Goal: Task Accomplishment & Management: Complete application form

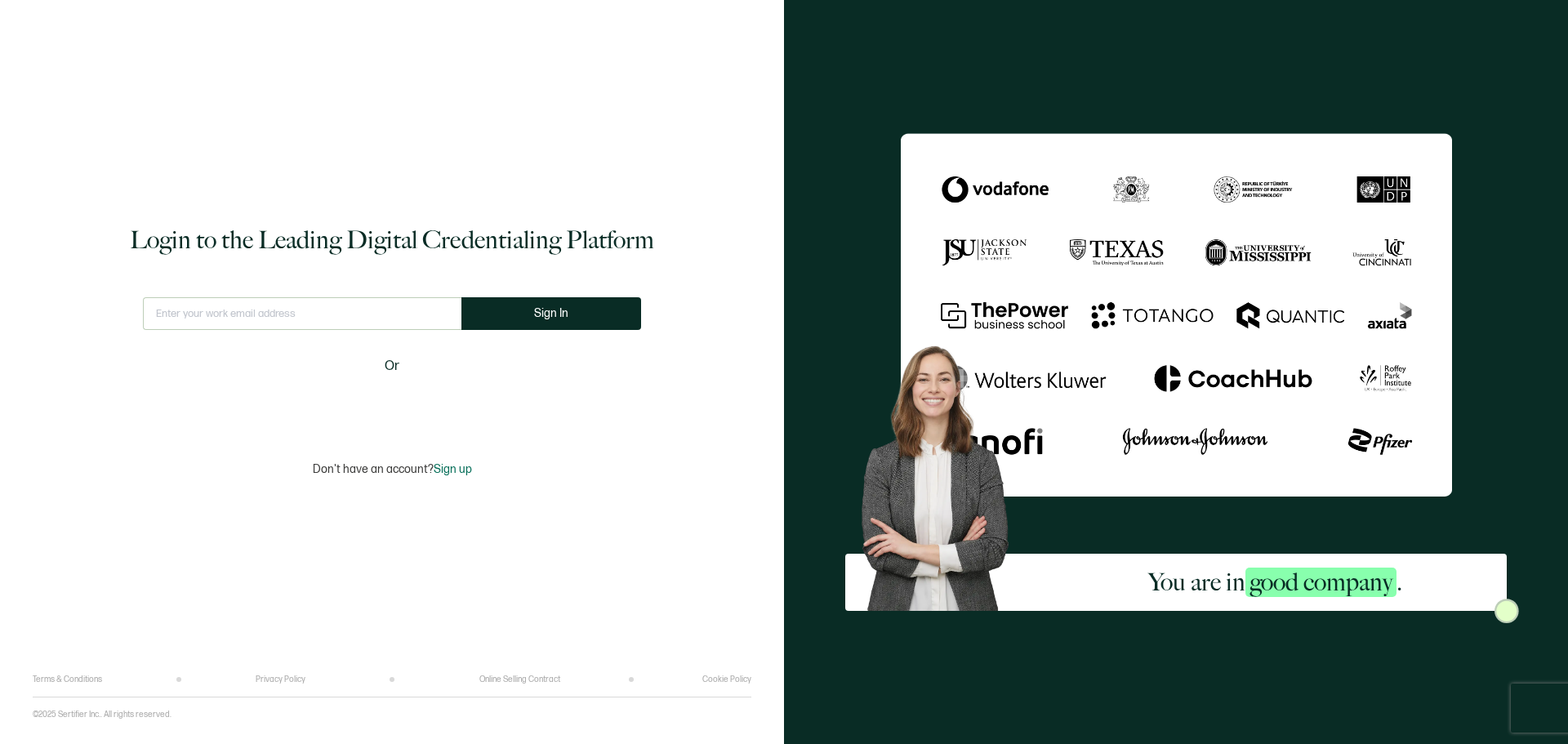
click at [249, 315] on input "text" at bounding box center [302, 313] width 319 height 32
type input "[PERSON_NAME][EMAIL_ADDRESS][PERSON_NAME][DOMAIN_NAME]"
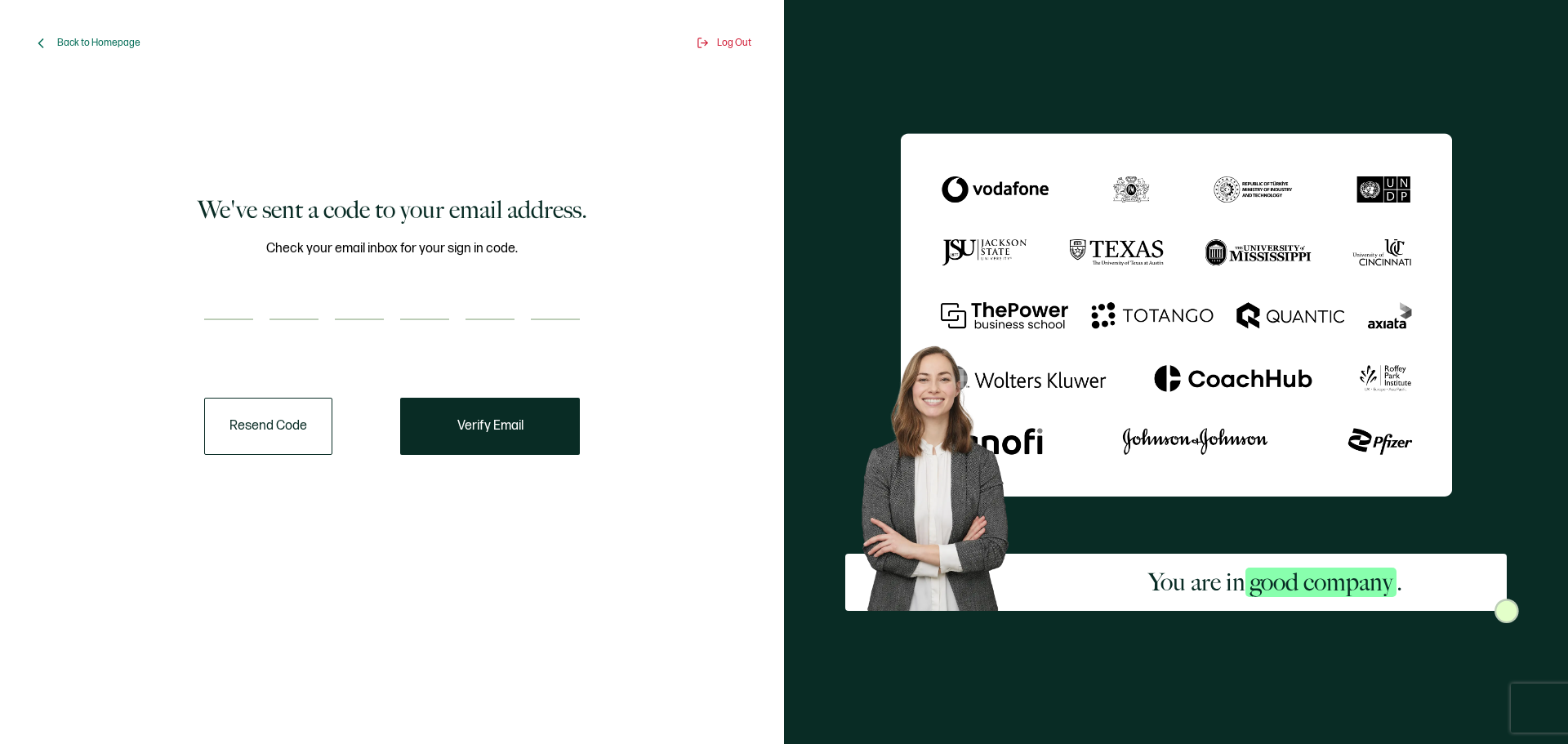
click at [224, 302] on input "number" at bounding box center [229, 303] width 49 height 32
paste input "5"
type input "5"
type input "9"
type input "2"
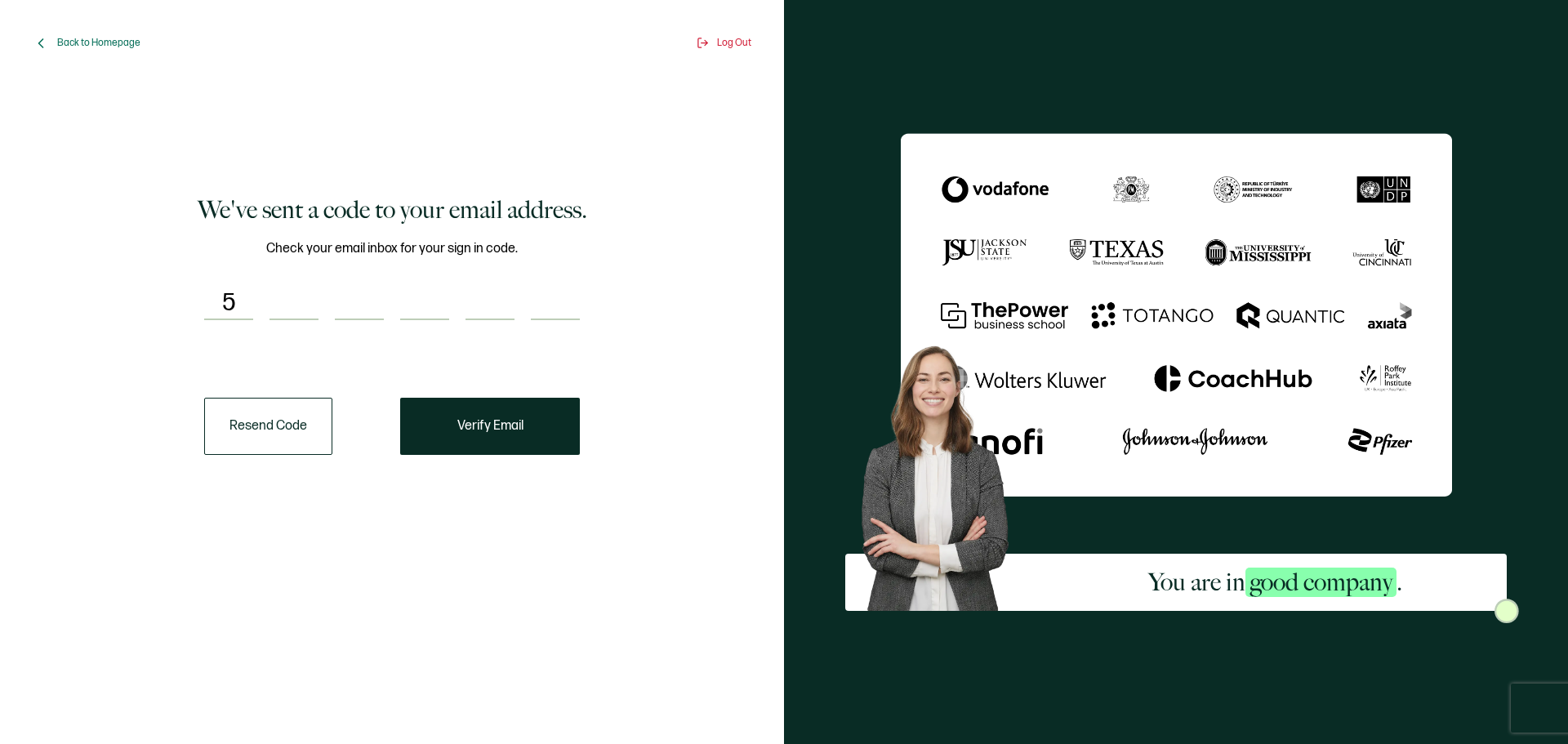
type input "9"
type input "6"
type input "4"
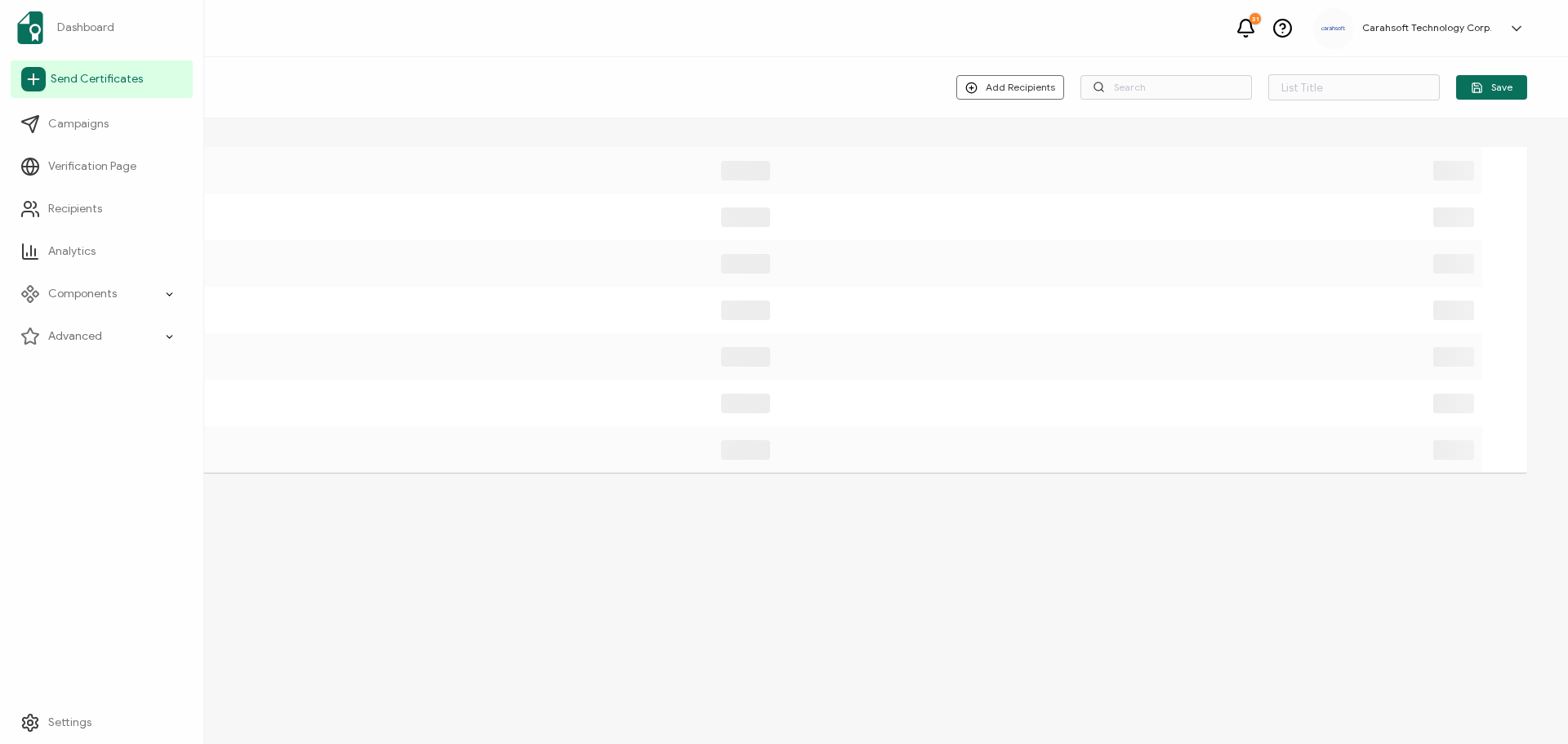
click at [91, 74] on span "Send Certificates" at bounding box center [97, 79] width 92 height 17
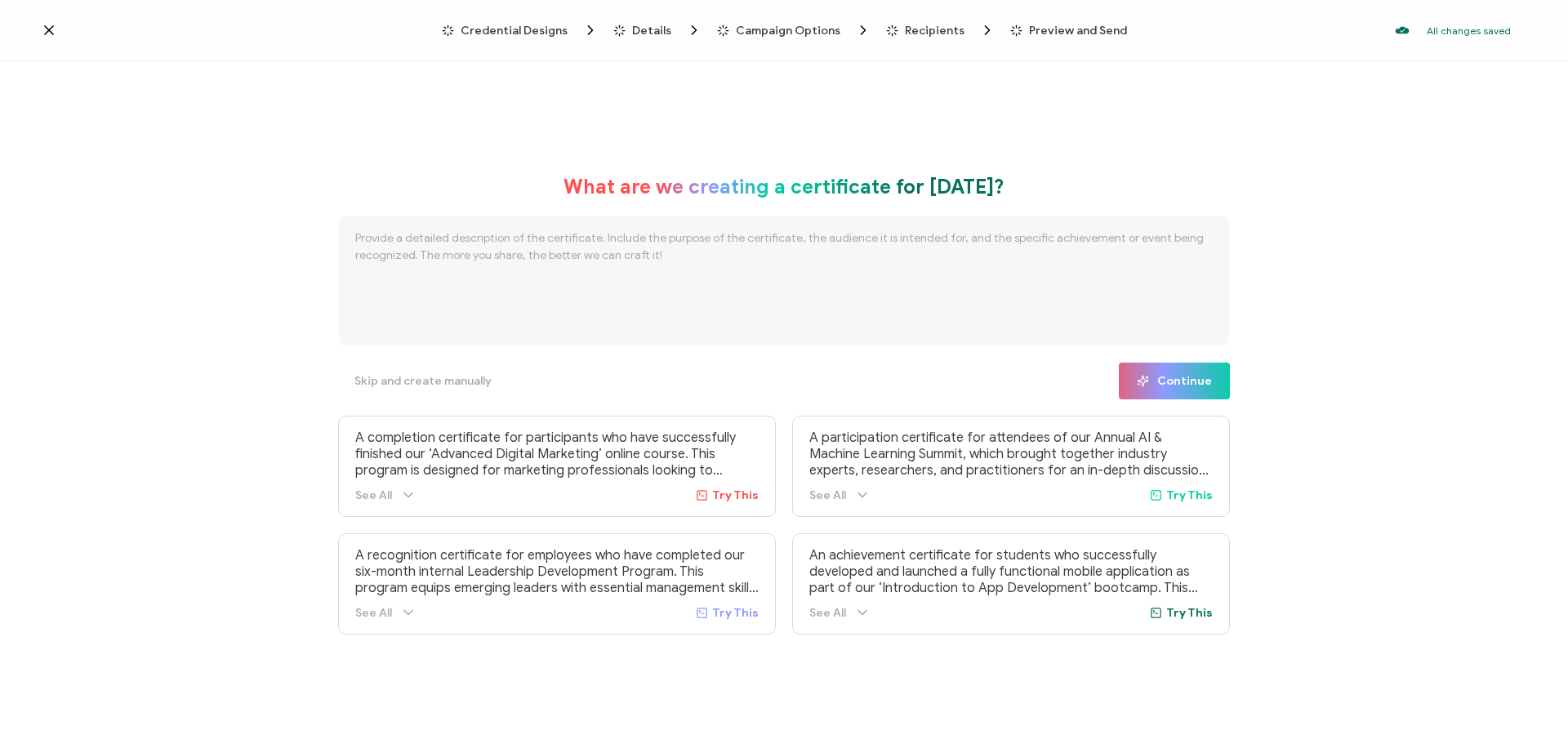
click at [52, 31] on icon at bounding box center [49, 29] width 17 height 17
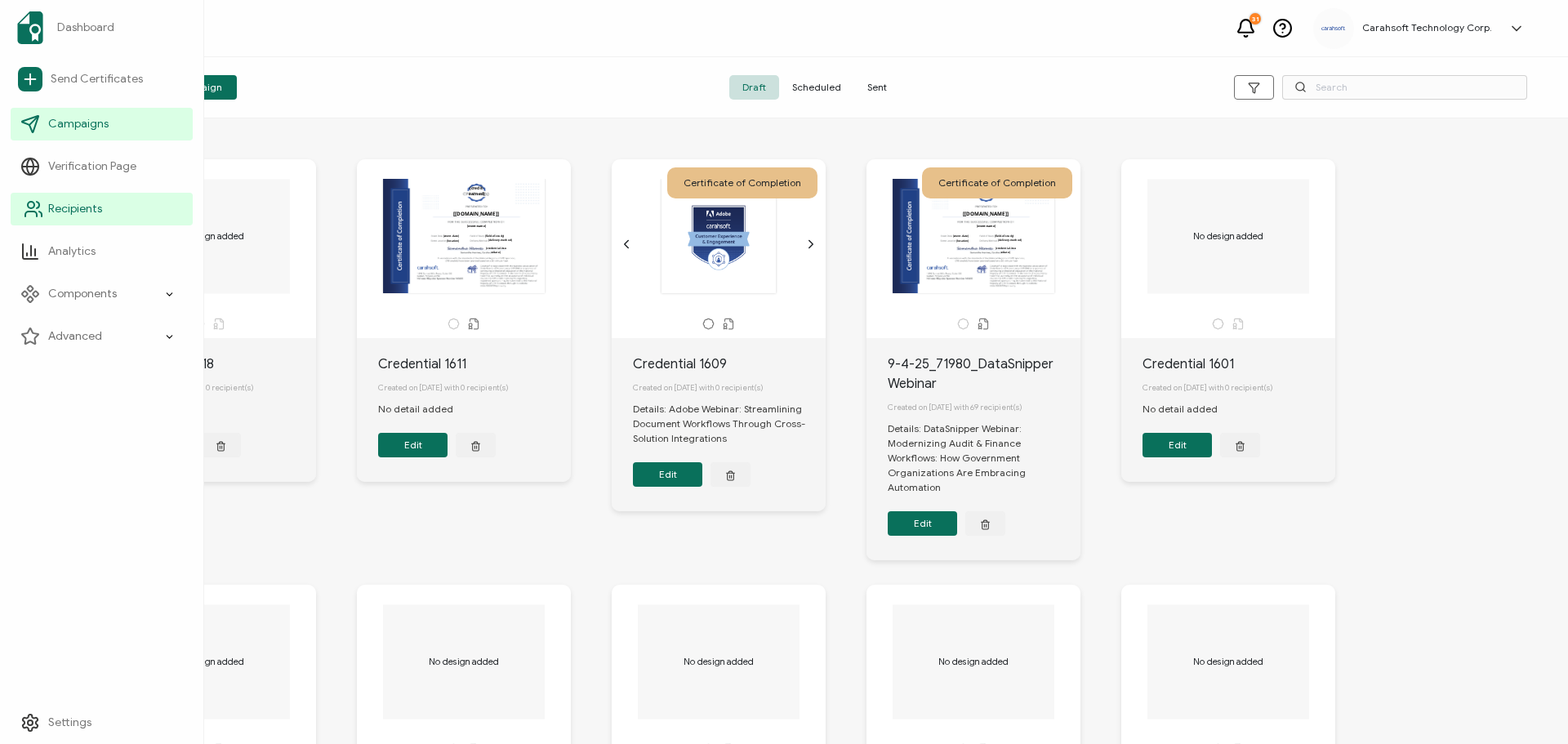
click at [58, 200] on span "Recipients" at bounding box center [75, 208] width 54 height 17
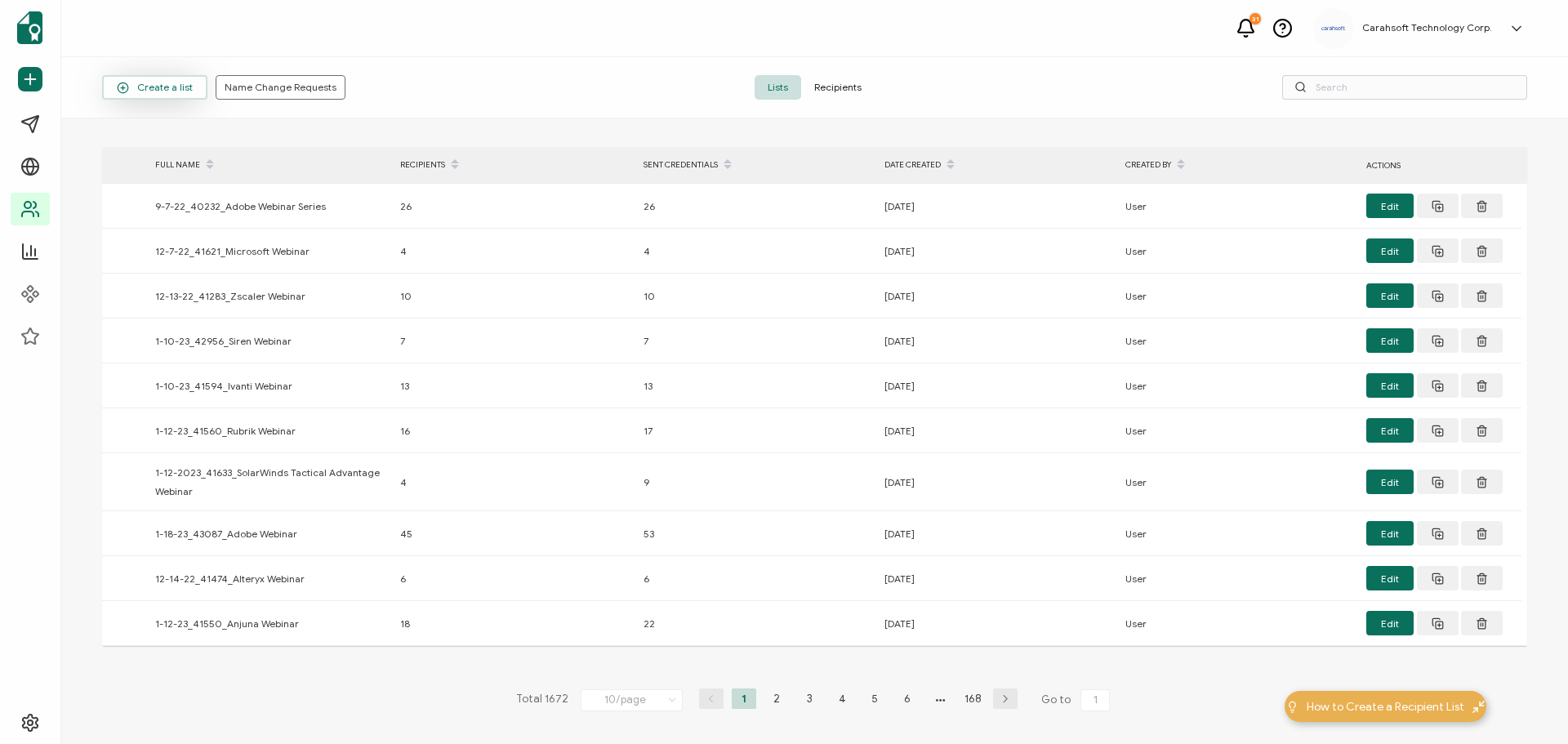
click at [131, 85] on span "Create a list" at bounding box center [154, 87] width 76 height 12
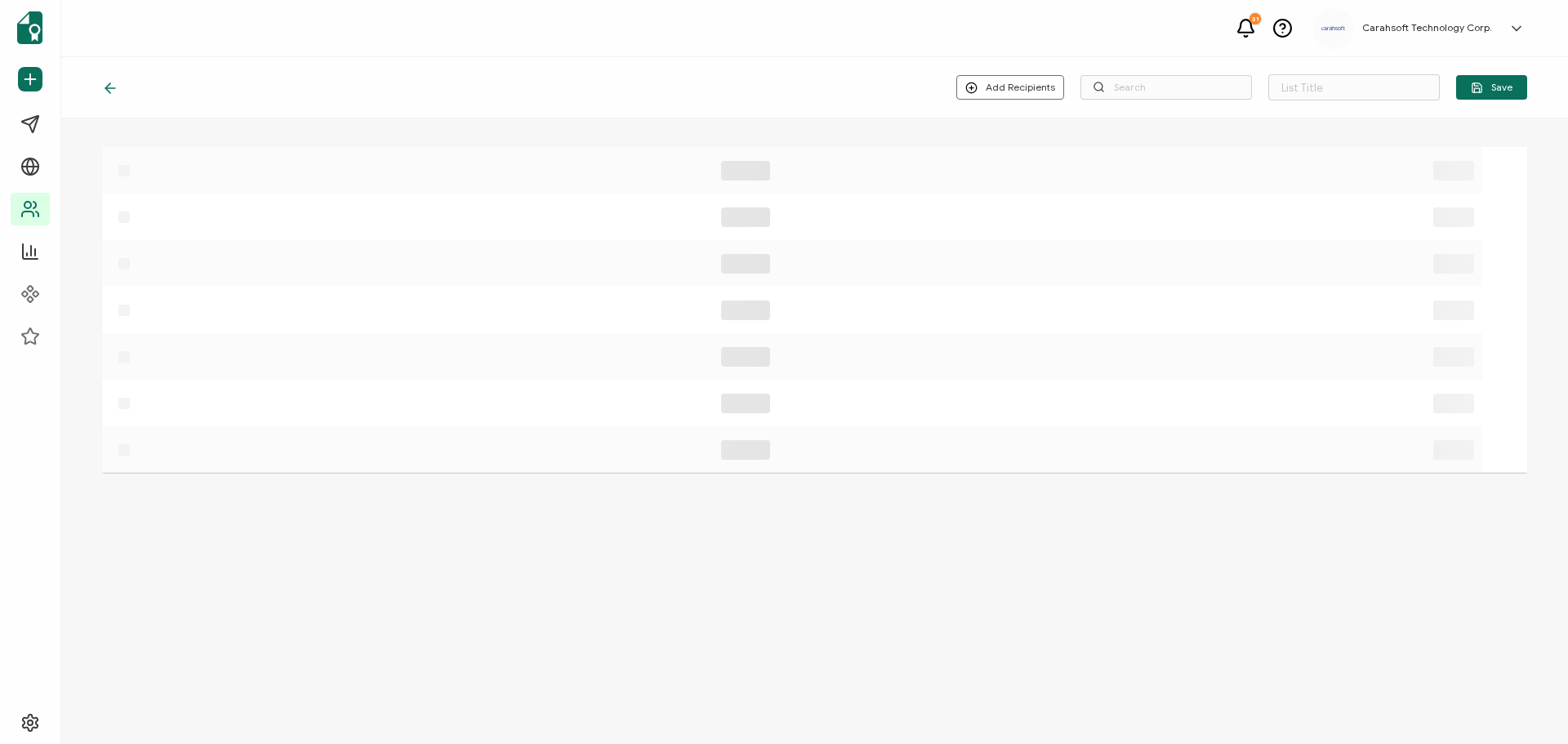
type input "List 1673"
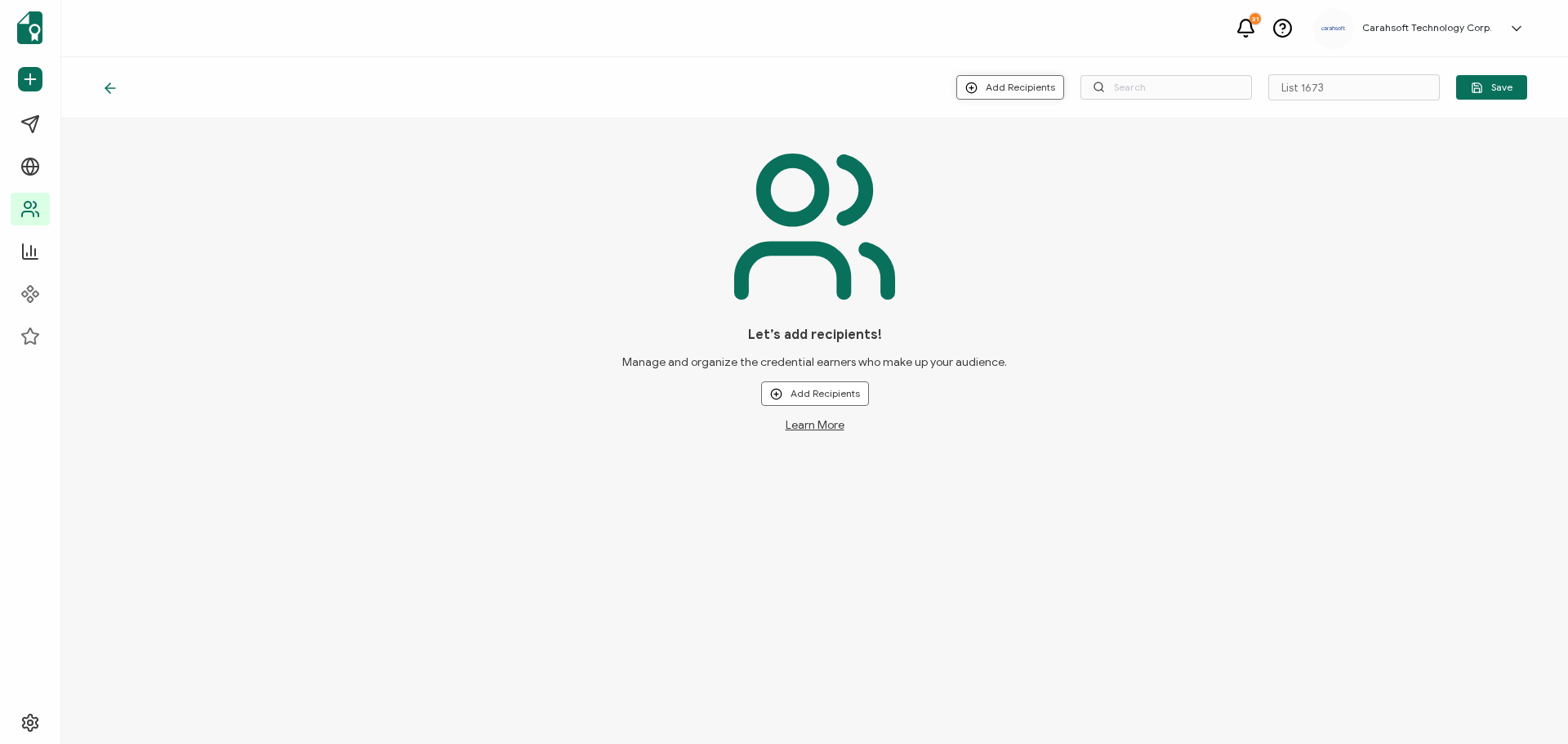
click at [998, 80] on button "Add Recipients" at bounding box center [1011, 86] width 108 height 25
click at [1027, 133] on span "Upload New Recipients" at bounding box center [1046, 131] width 105 height 12
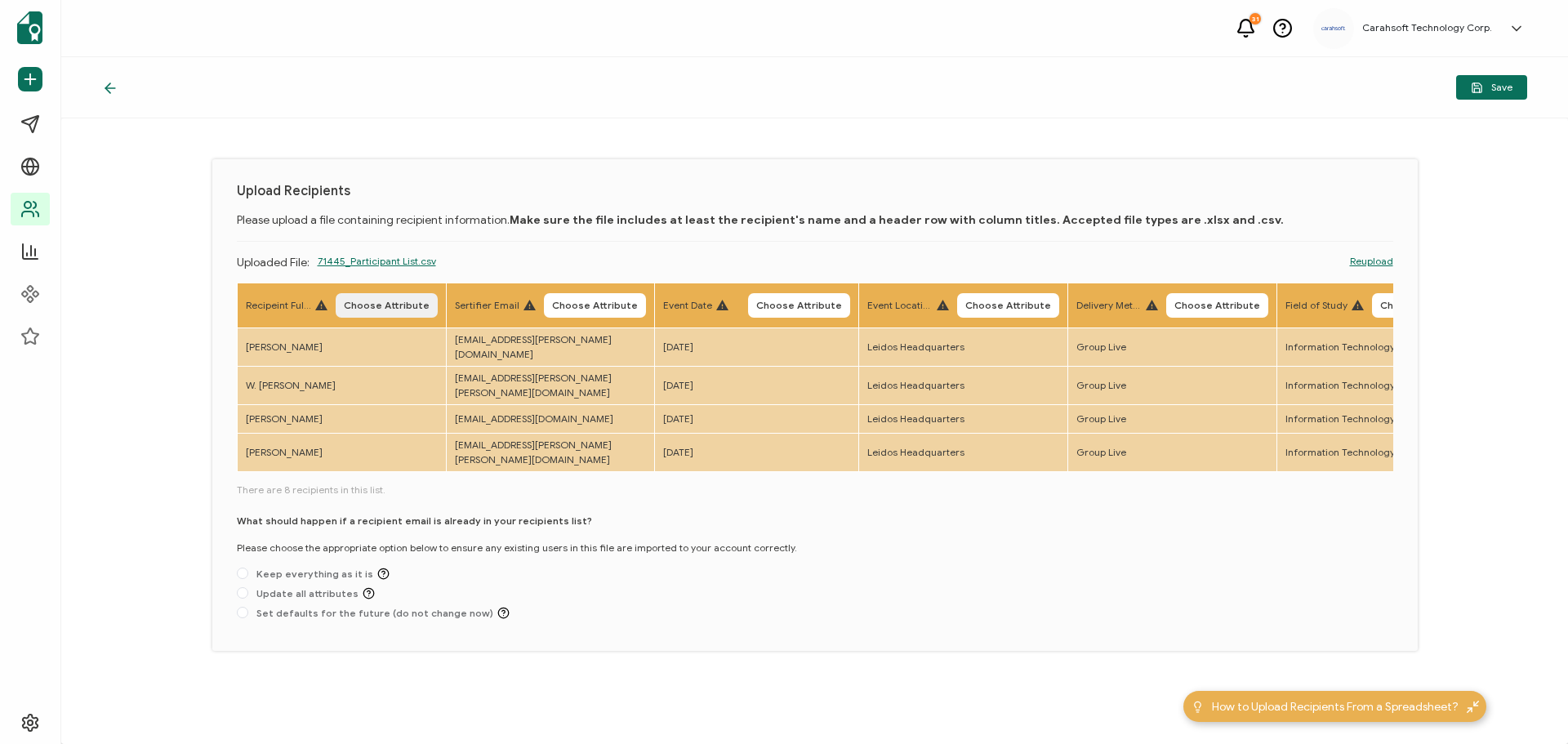
click at [381, 301] on span "Choose Attribute" at bounding box center [386, 306] width 86 height 10
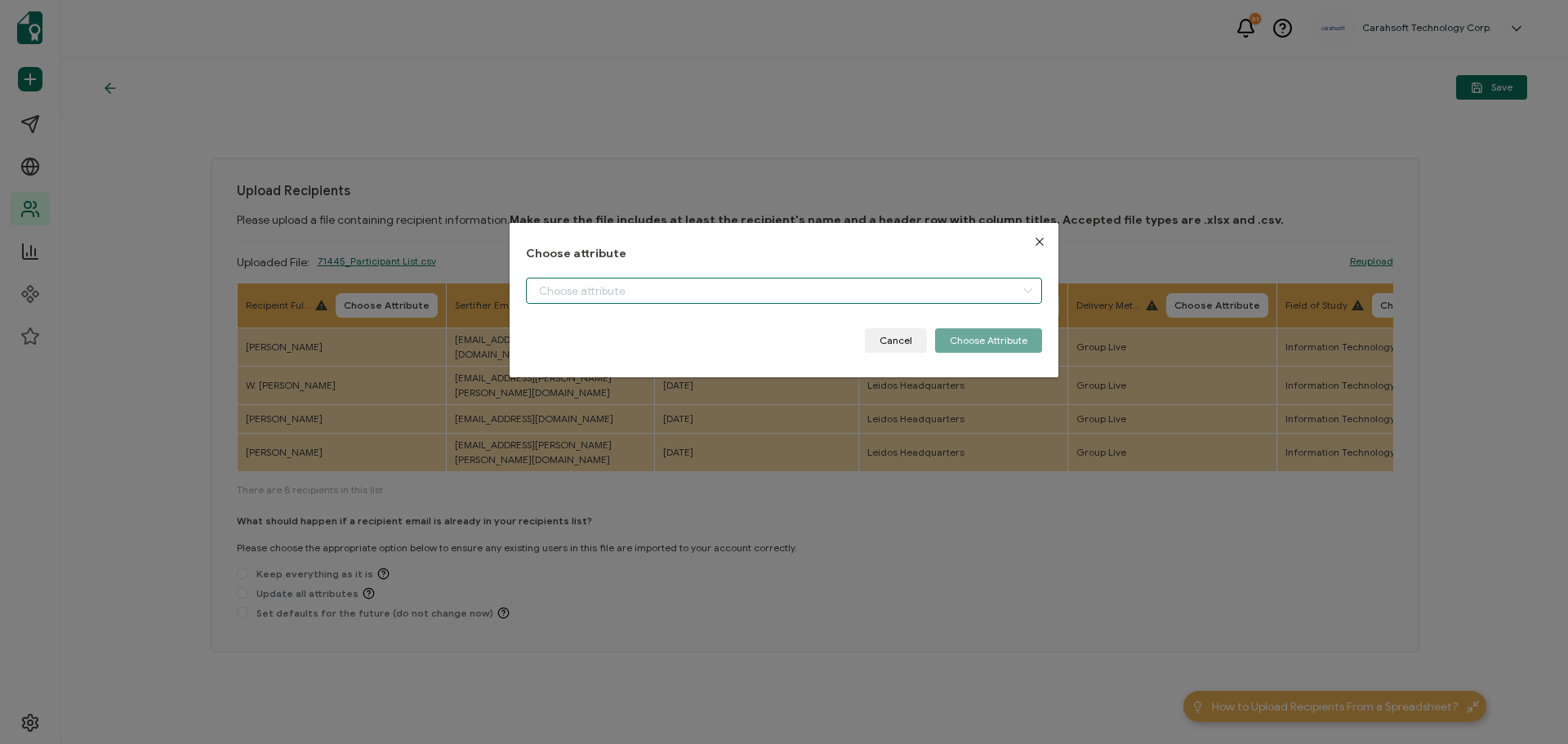
click at [563, 287] on input "dialog" at bounding box center [784, 290] width 516 height 27
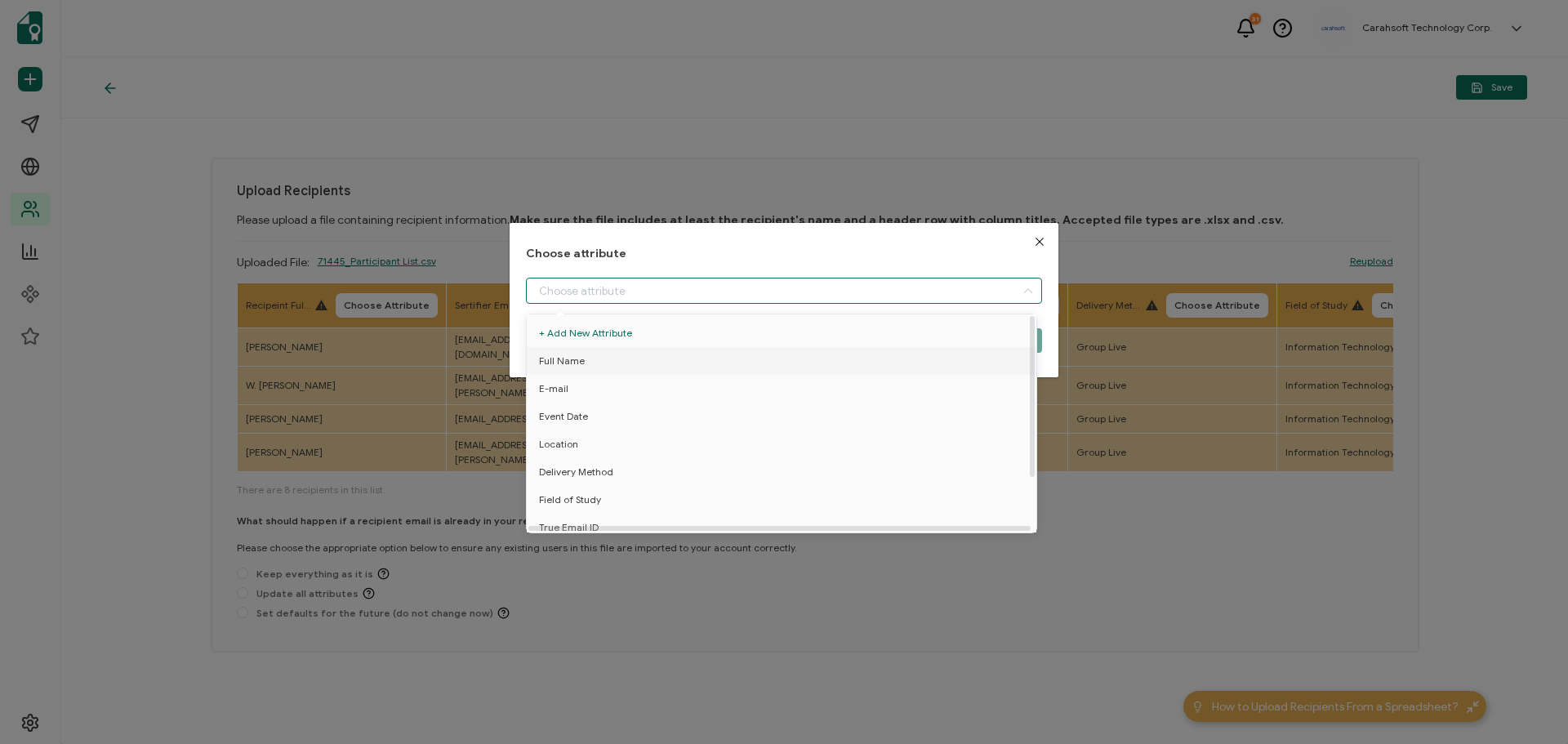
click at [561, 363] on span "Full Name" at bounding box center [561, 361] width 46 height 28
type input "Full Name"
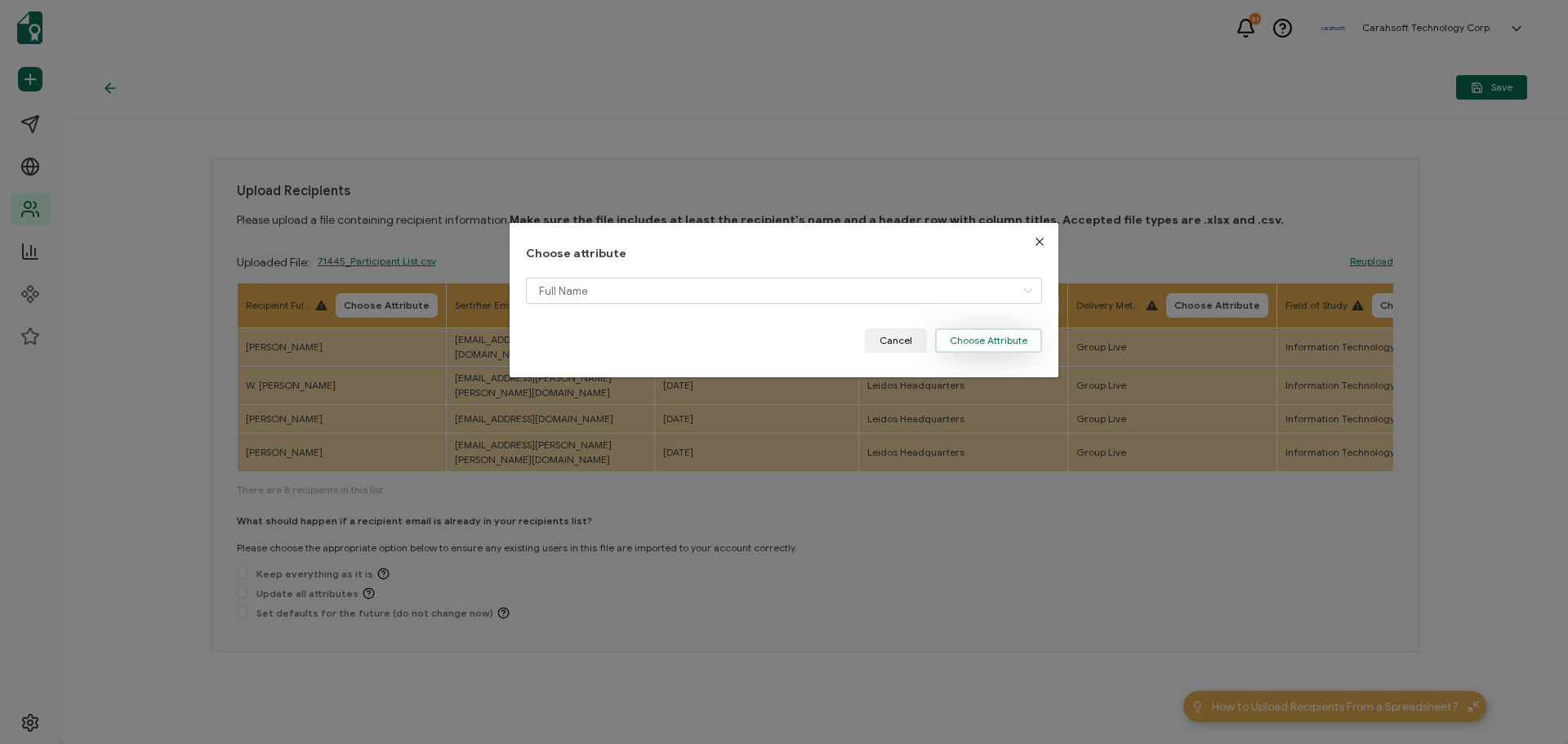
click at [962, 348] on button "Choose Attribute" at bounding box center [988, 340] width 107 height 25
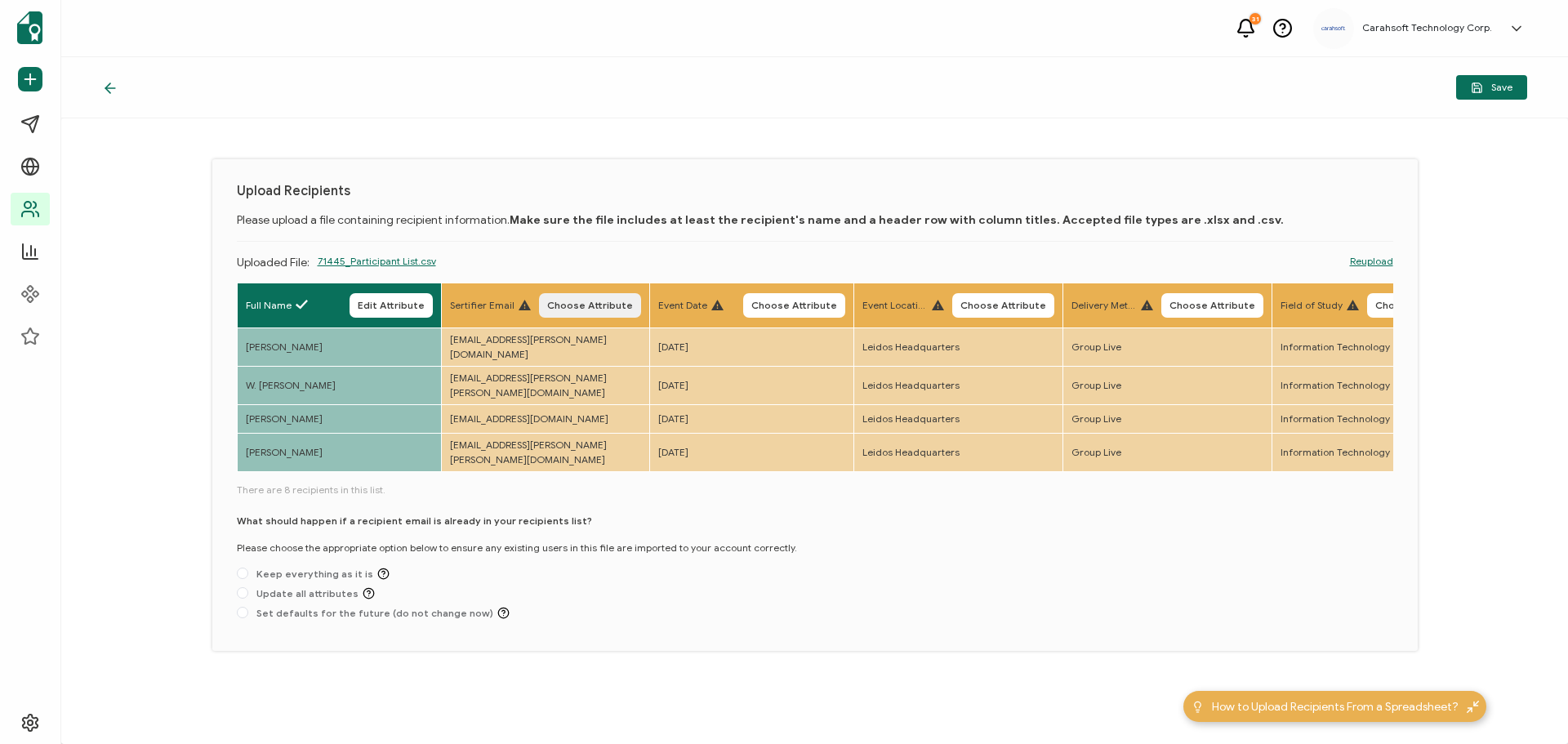
click at [605, 311] on button "Choose Attribute" at bounding box center [590, 305] width 102 height 25
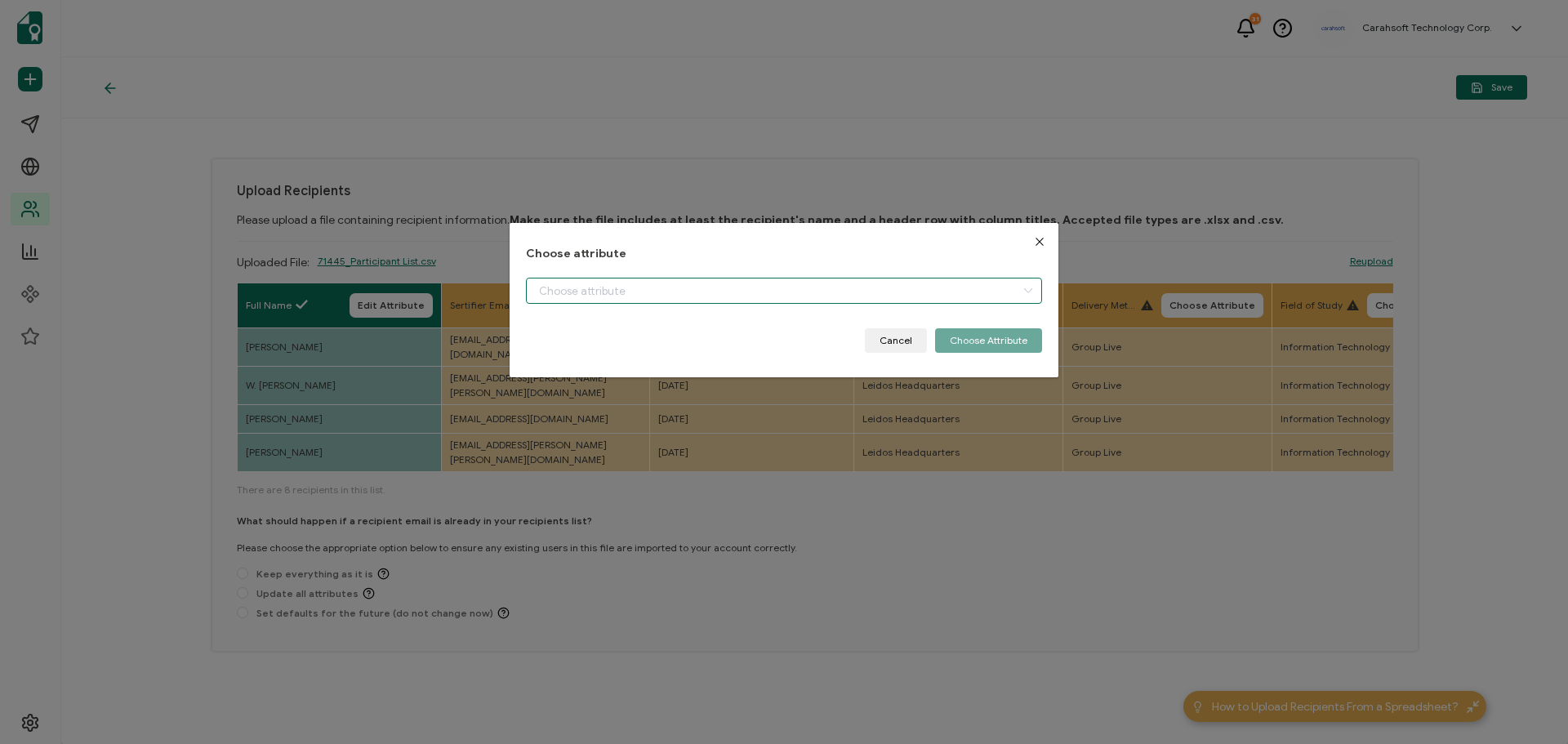
click at [576, 284] on input "dialog" at bounding box center [784, 290] width 516 height 27
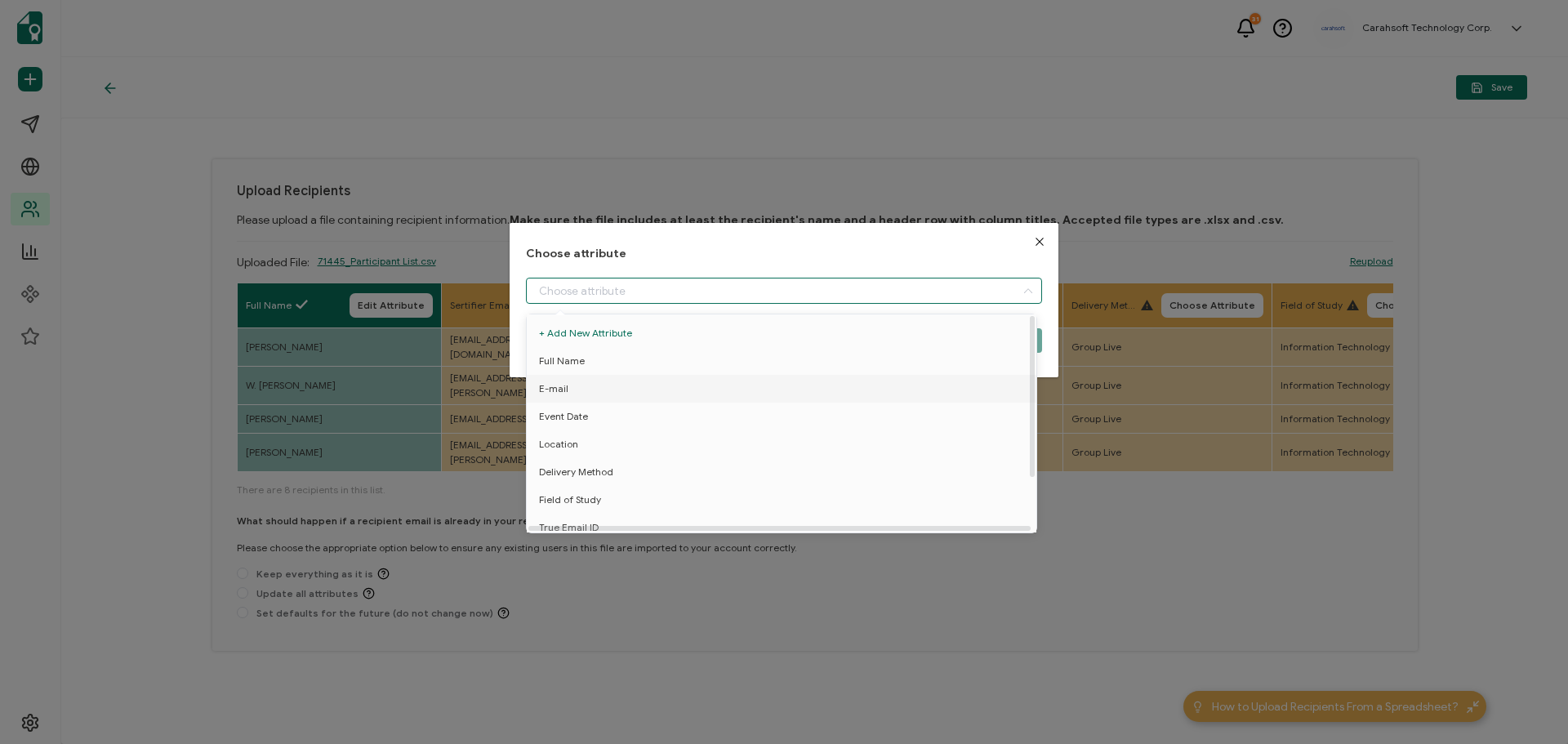
click at [557, 387] on span "E-mail" at bounding box center [553, 388] width 29 height 28
type input "E-mail"
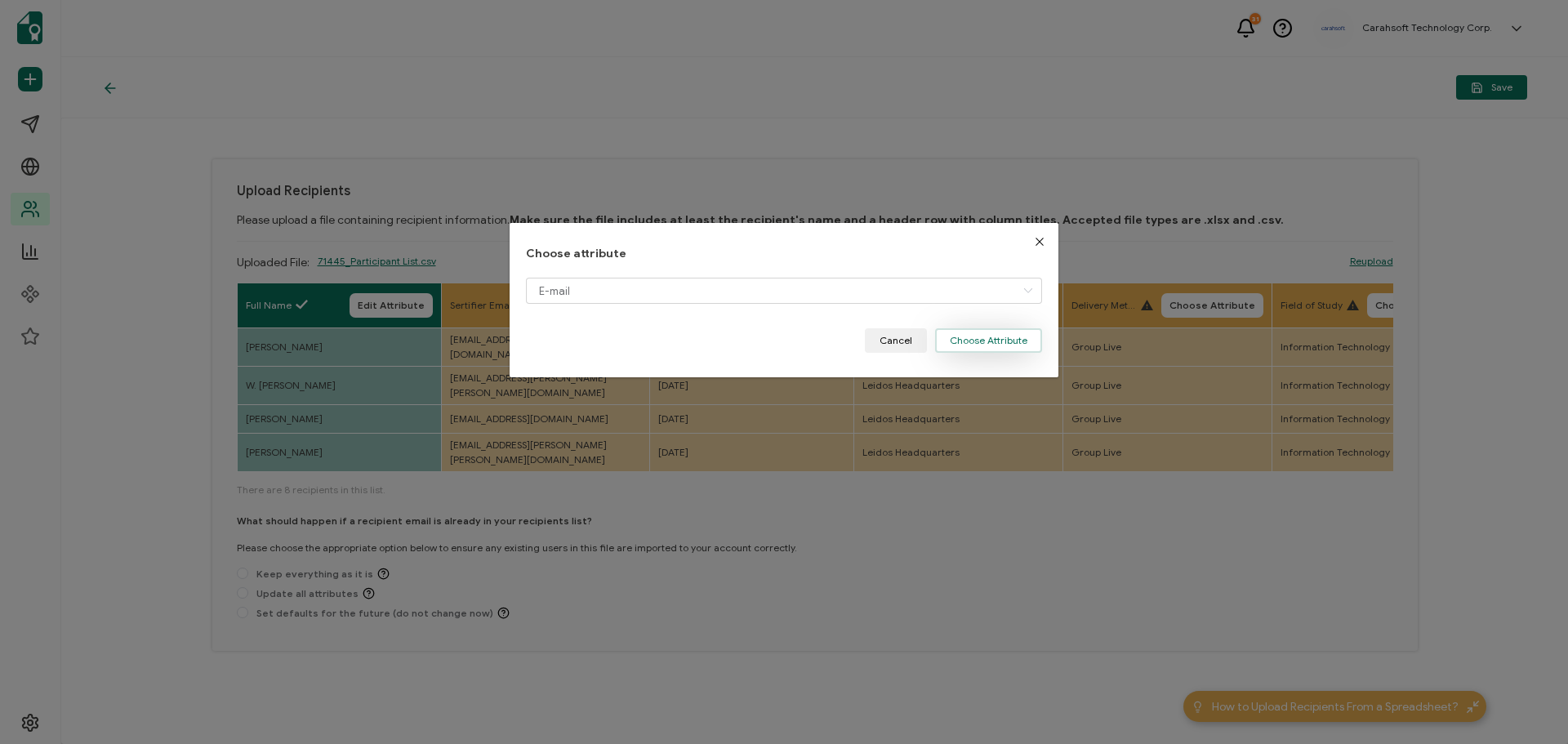
click at [973, 344] on button "Choose Attribute" at bounding box center [988, 340] width 107 height 25
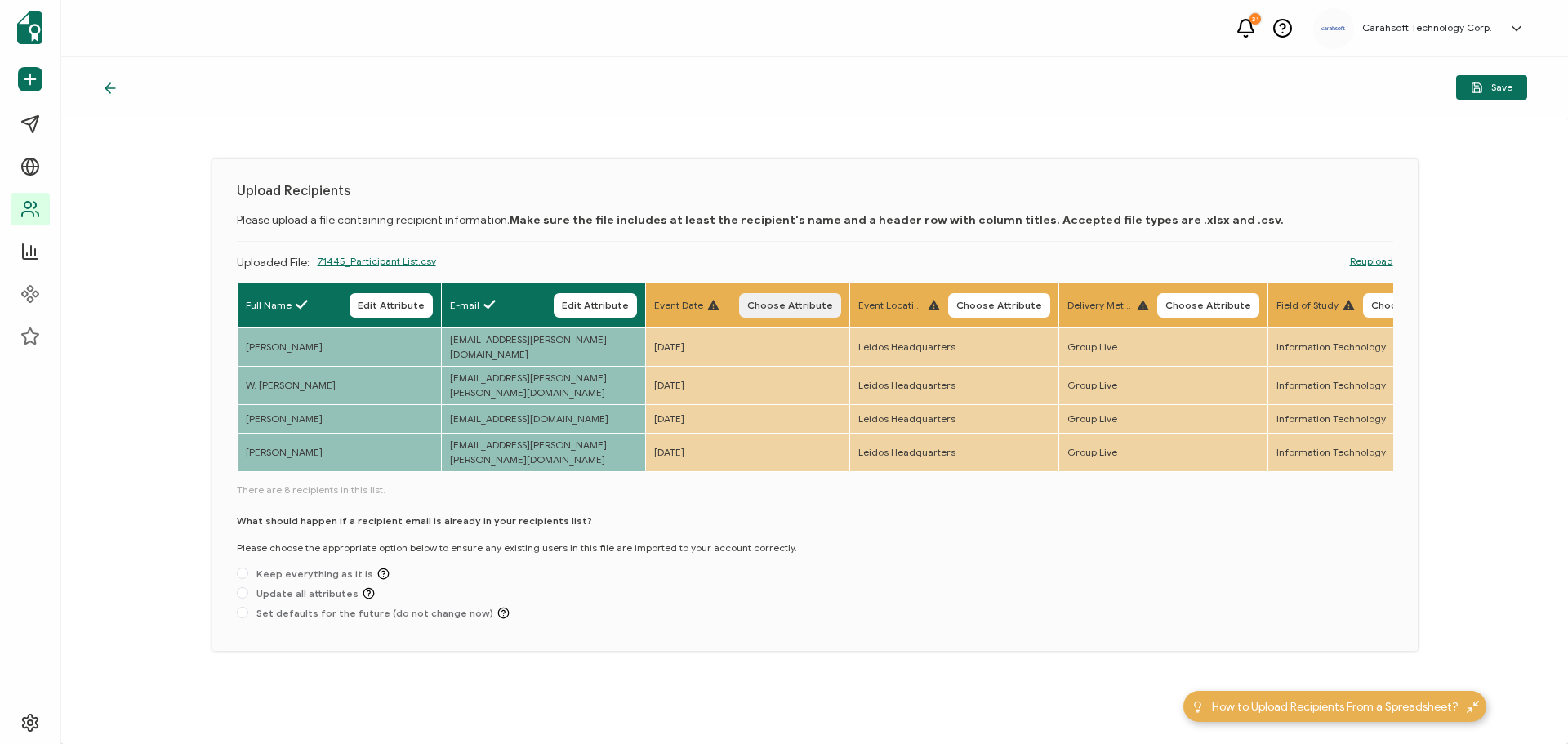
click at [796, 301] on span "Choose Attribute" at bounding box center [789, 306] width 86 height 10
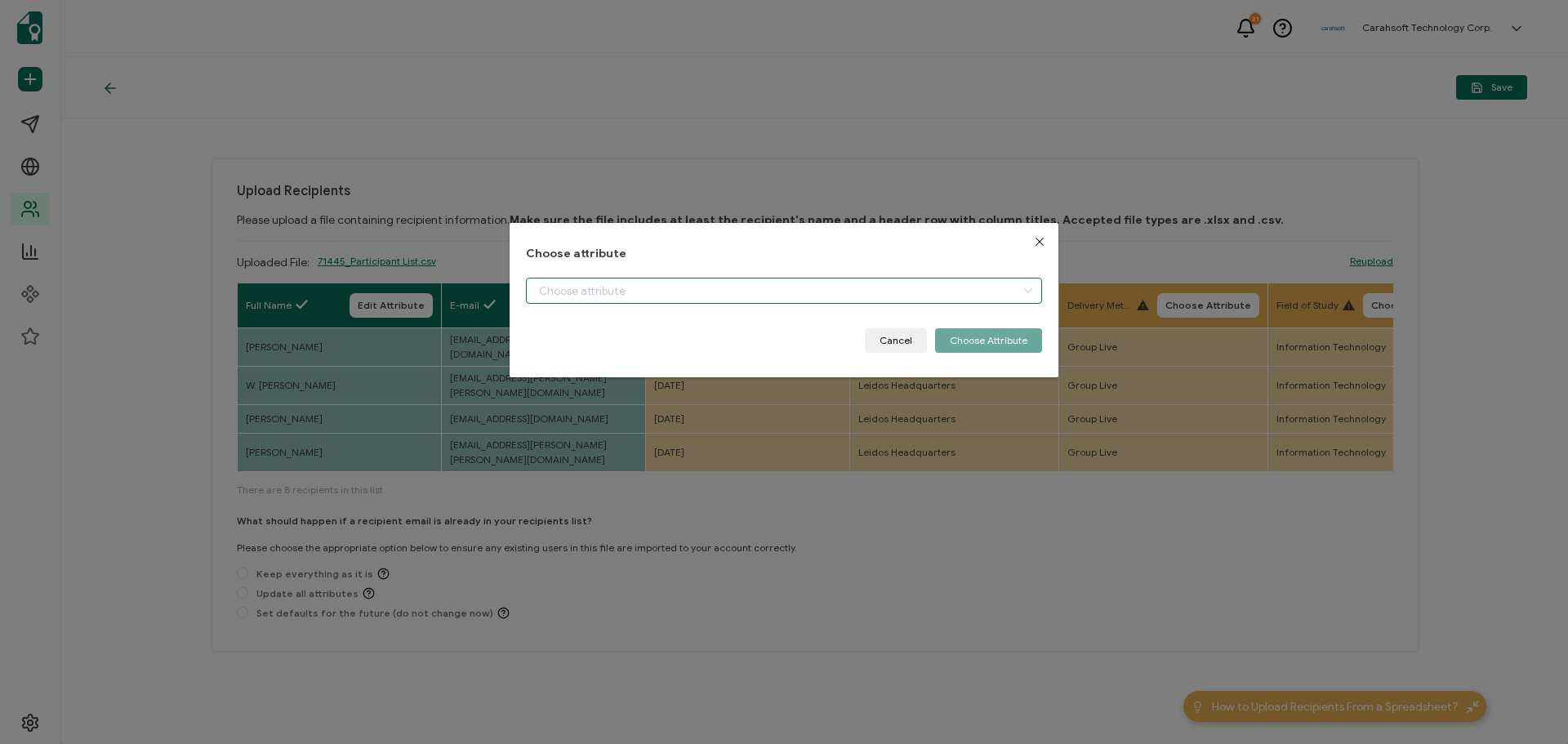
click at [724, 289] on input "dialog" at bounding box center [784, 290] width 516 height 27
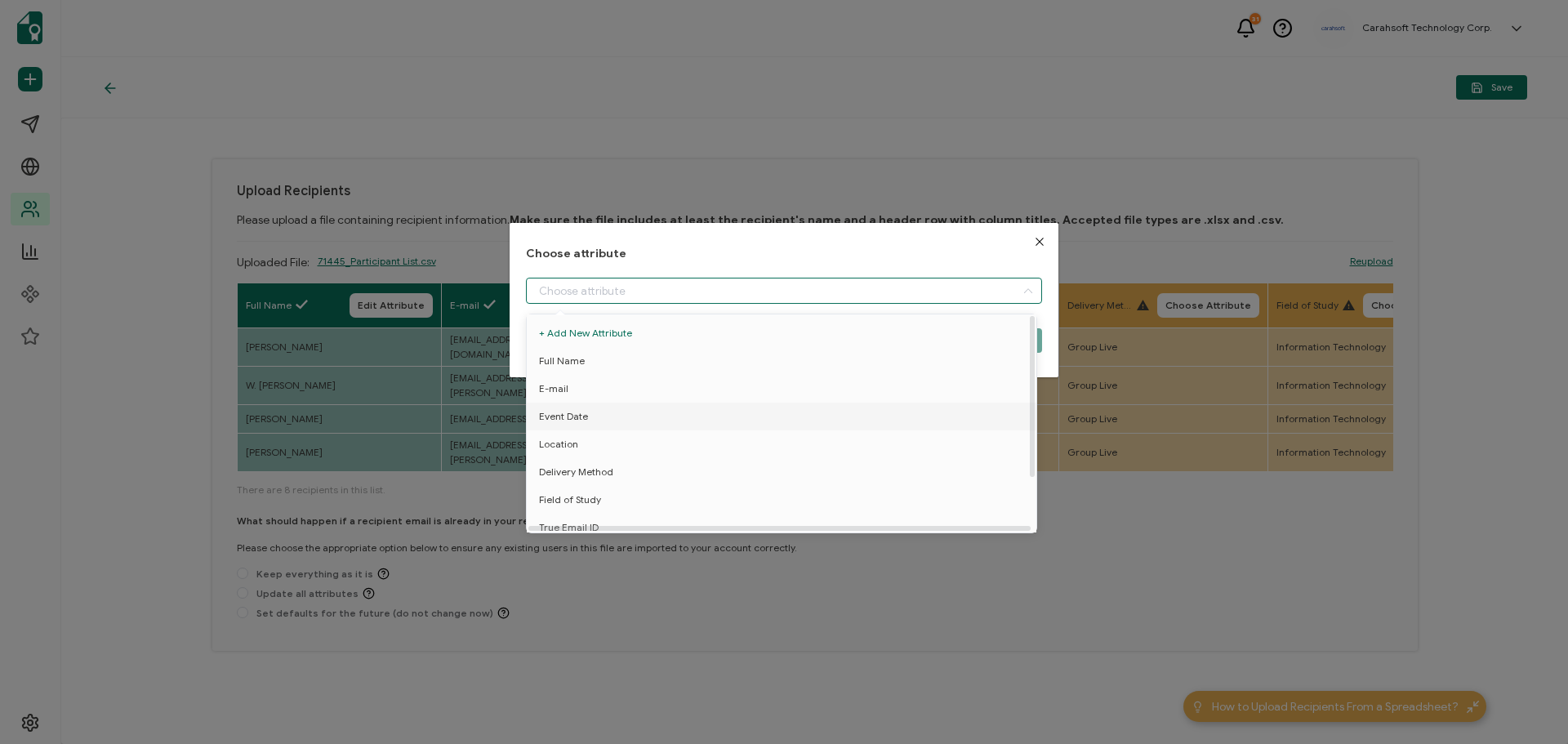
click at [576, 419] on span "Event Date" at bounding box center [563, 417] width 49 height 28
type input "Event Date"
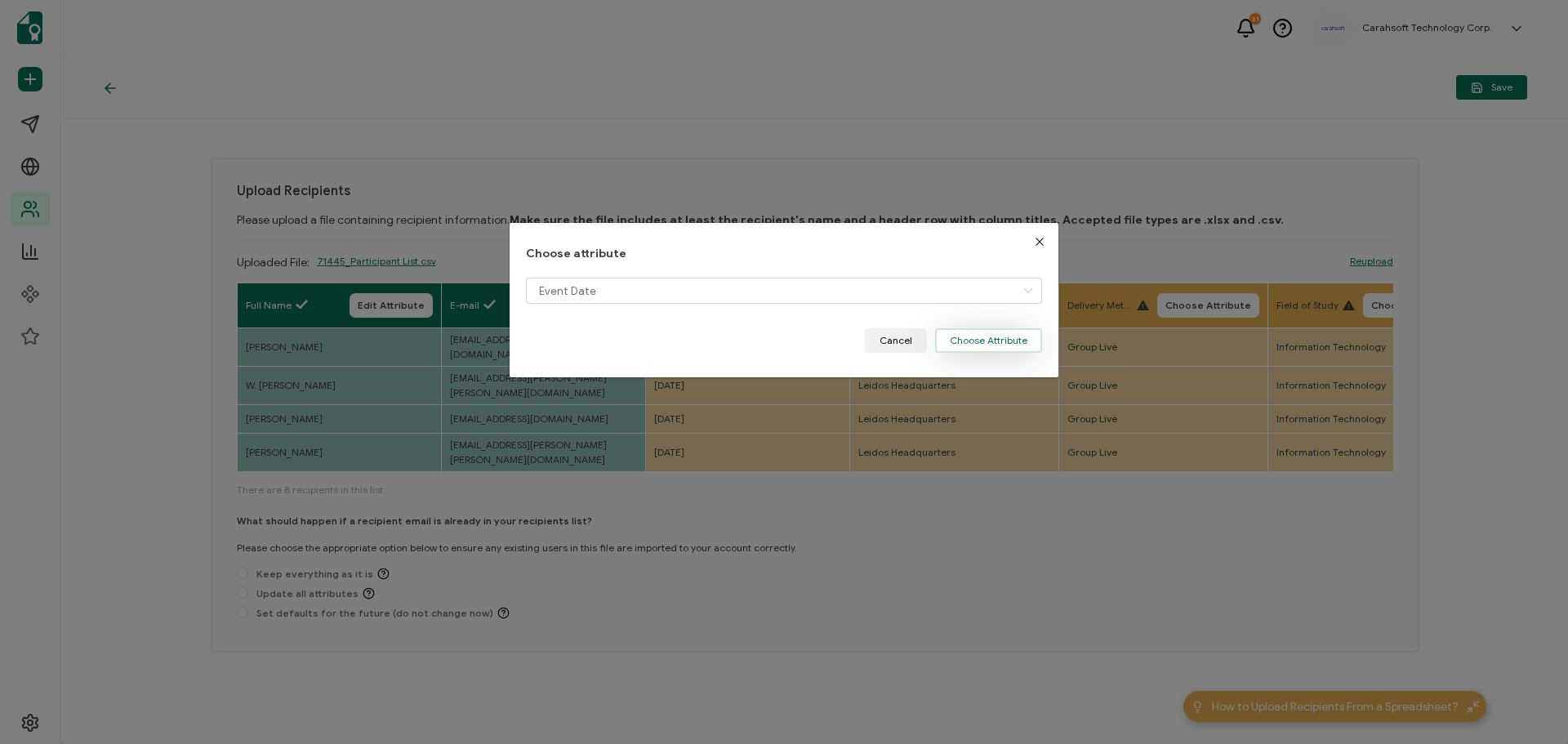
click at [980, 335] on button "Choose Attribute" at bounding box center [988, 340] width 107 height 25
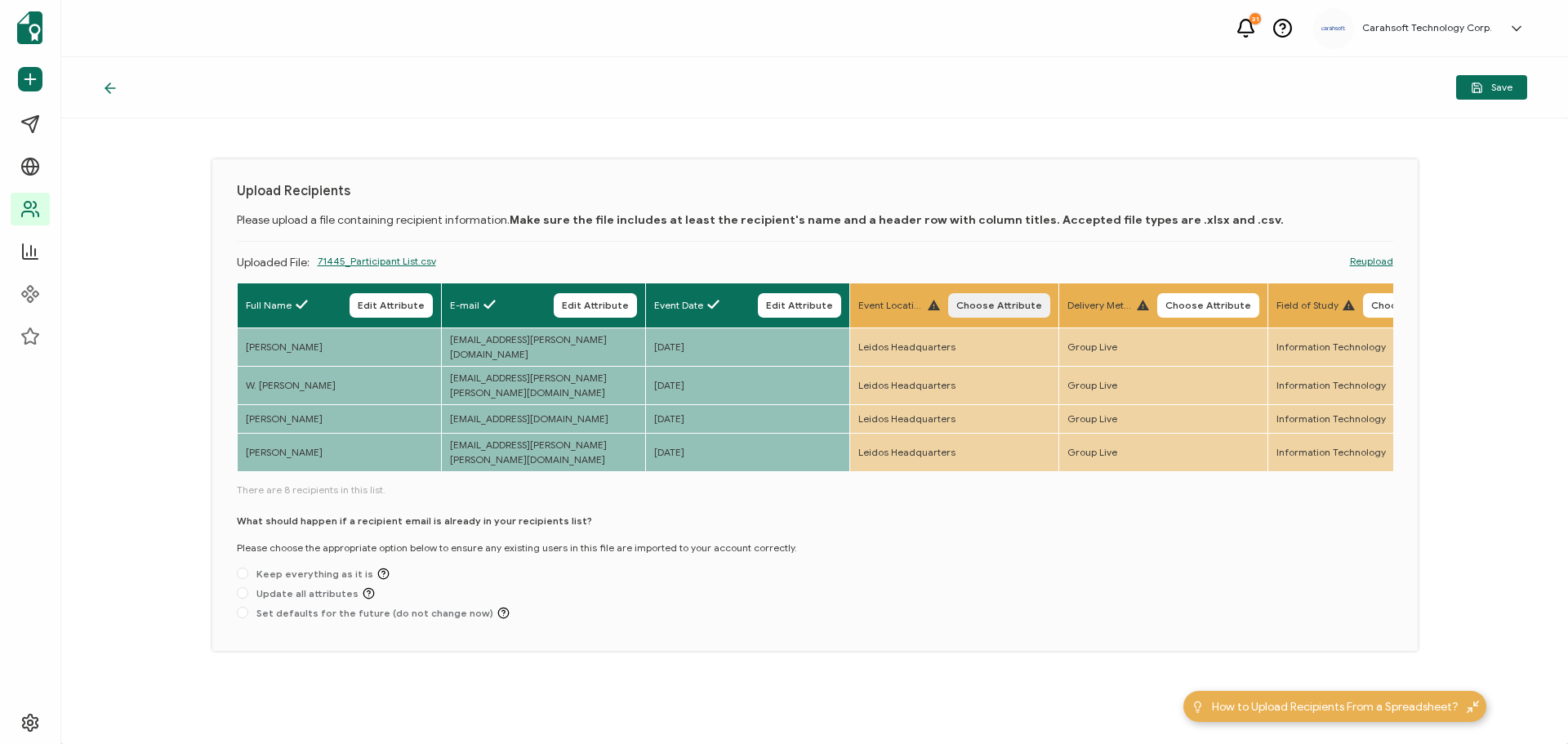
click at [996, 304] on span "Choose Attribute" at bounding box center [999, 306] width 86 height 10
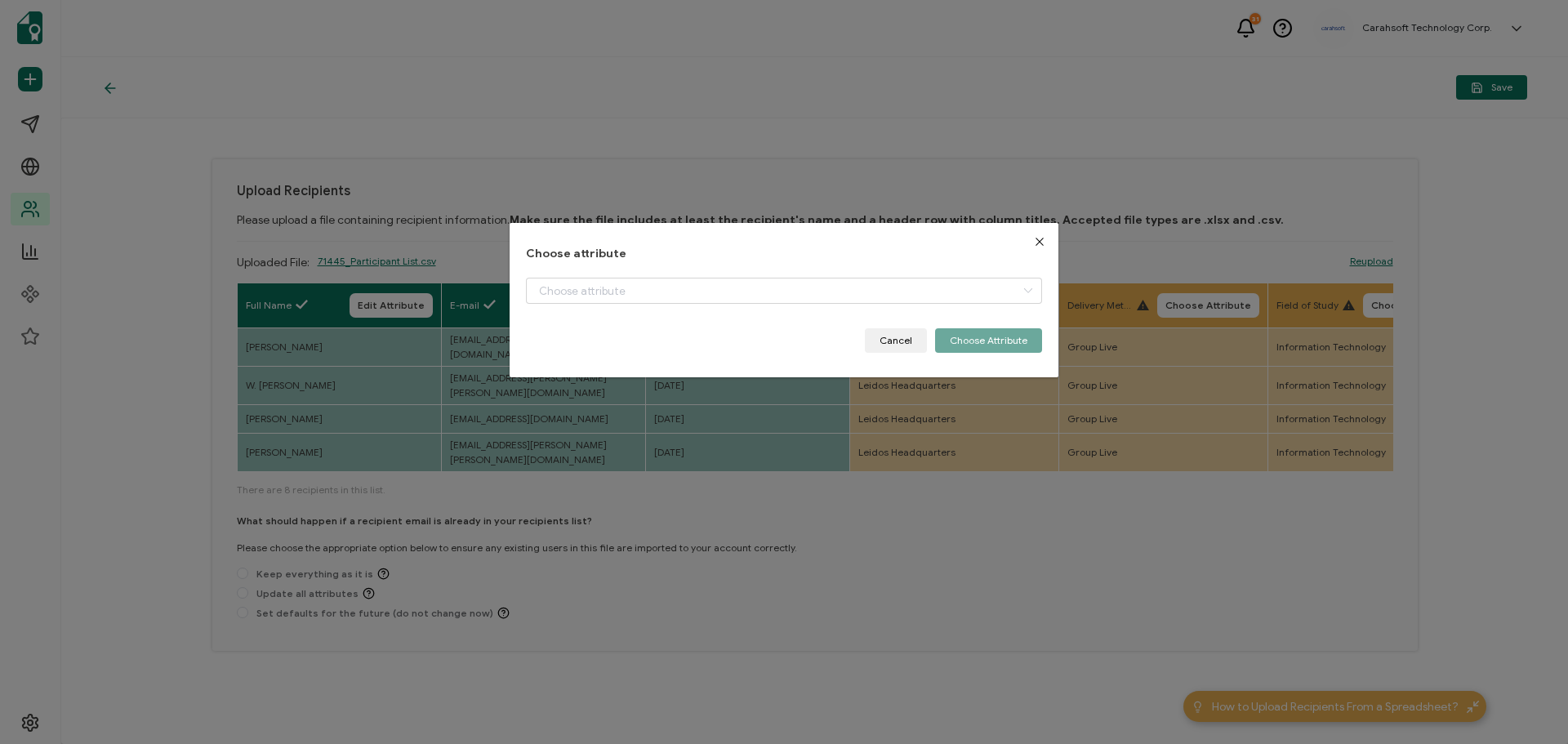
click at [1033, 239] on icon "Close" at bounding box center [1039, 241] width 13 height 13
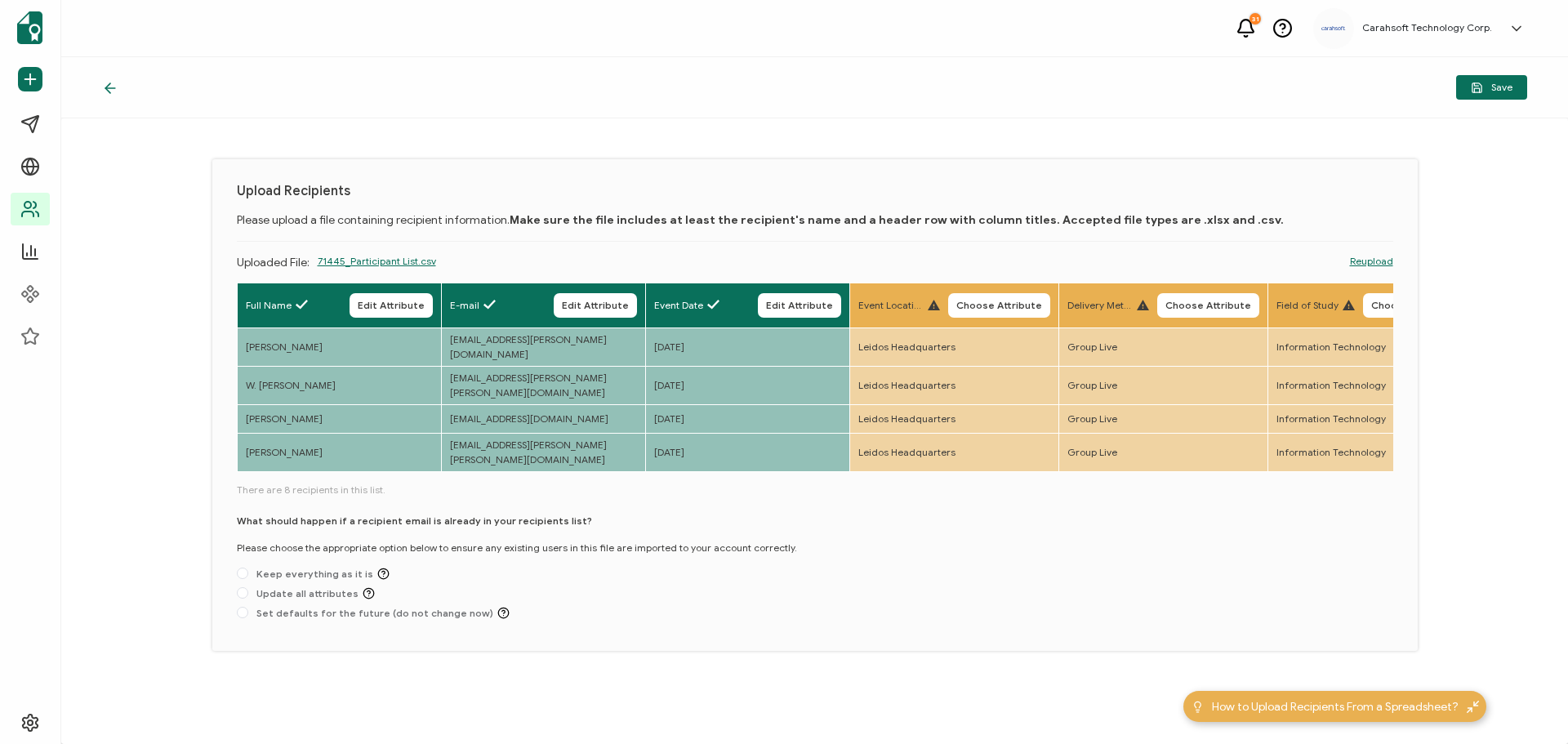
click at [106, 91] on icon at bounding box center [110, 87] width 17 height 17
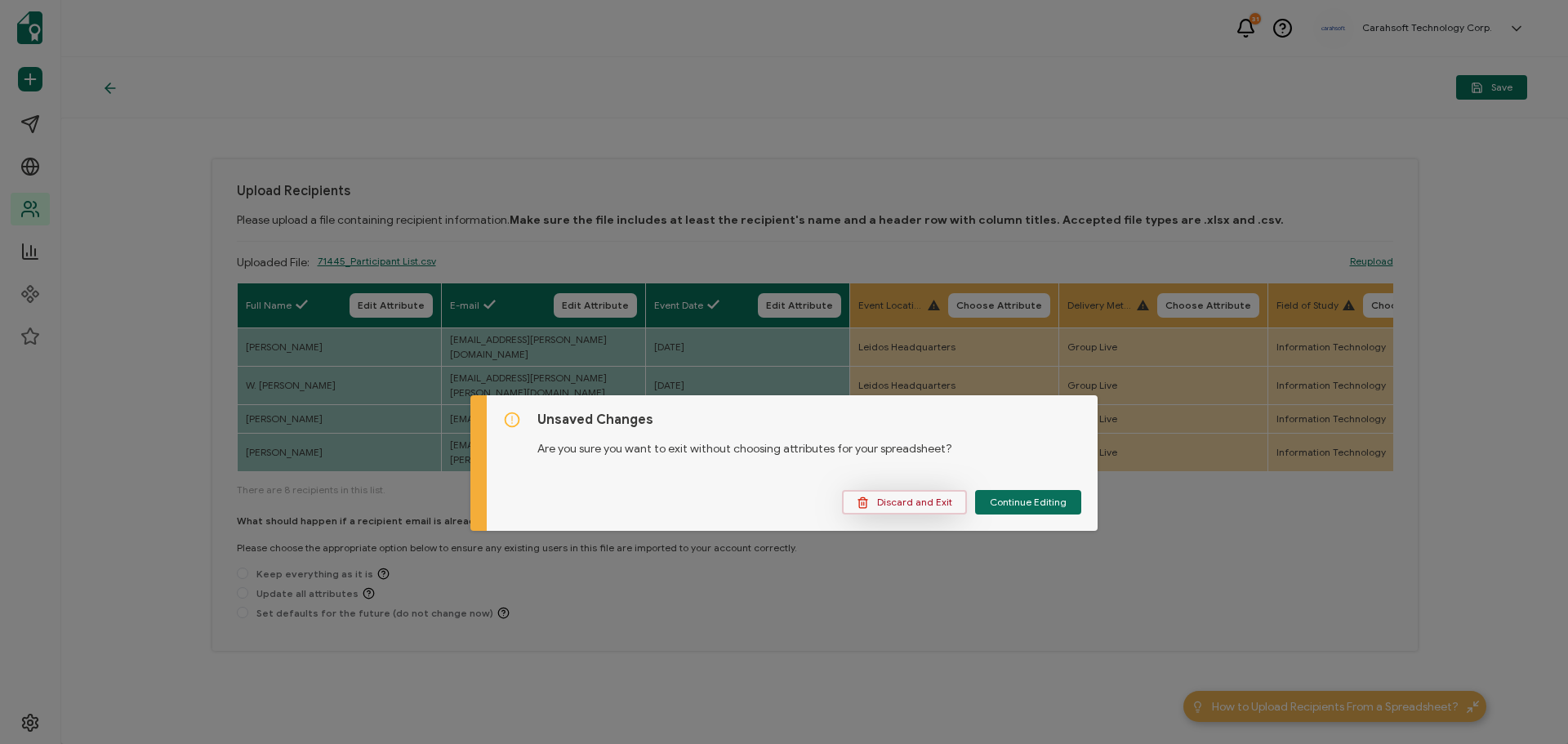
click at [890, 500] on span "Discard and Exit" at bounding box center [903, 502] width 95 height 12
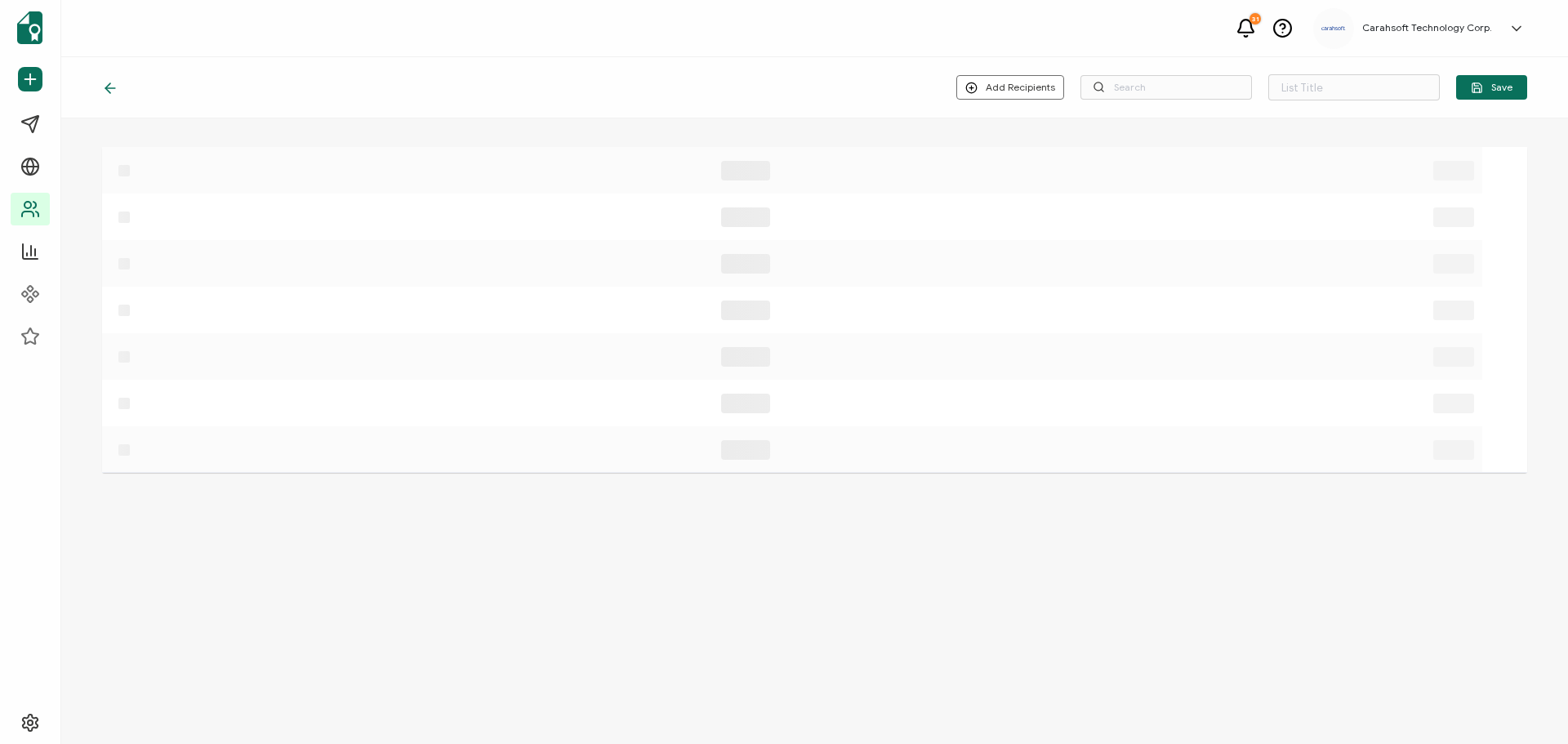
type input "List 1673"
